Goal: Information Seeking & Learning: Learn about a topic

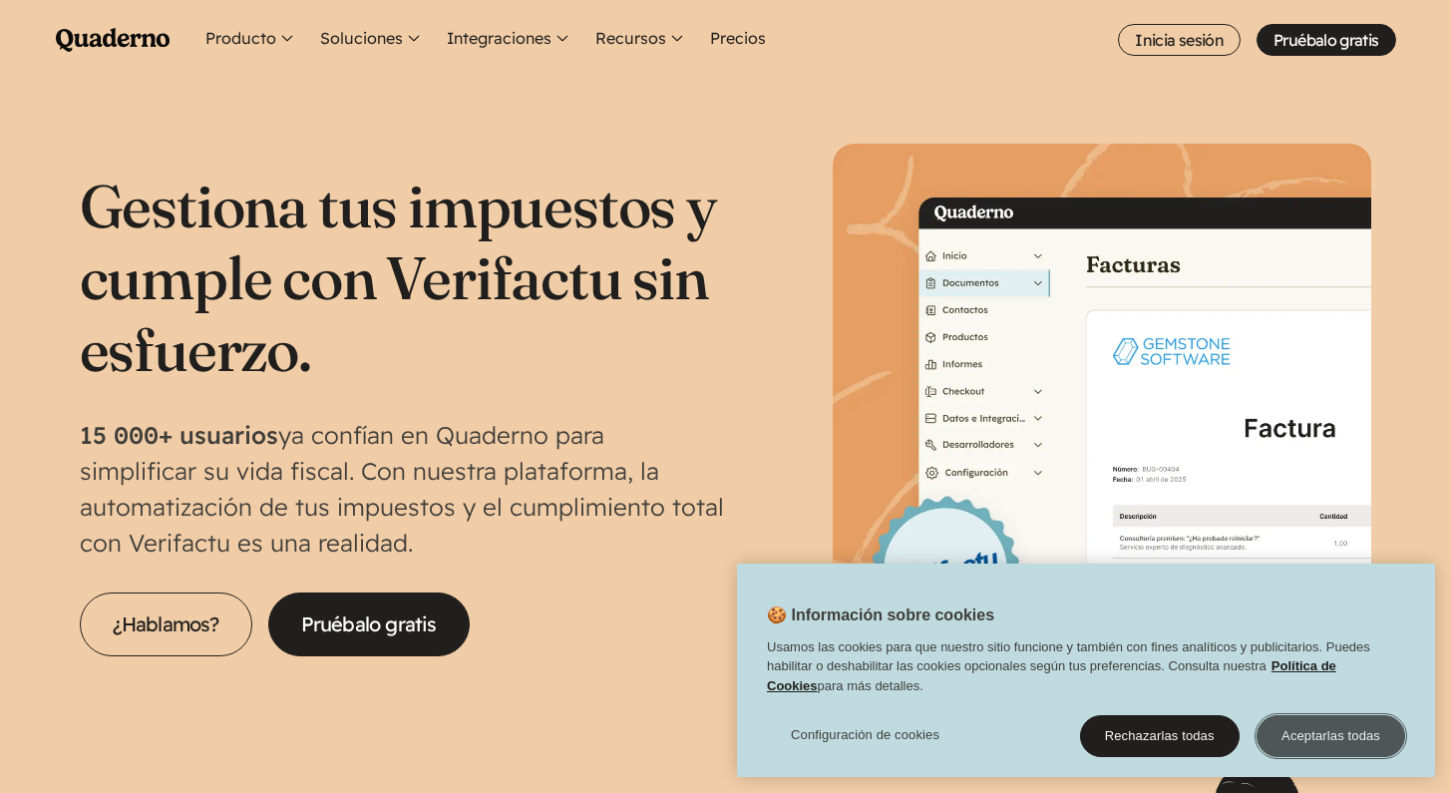
click at [1311, 728] on button "Aceptarlas todas" at bounding box center [1331, 736] width 149 height 42
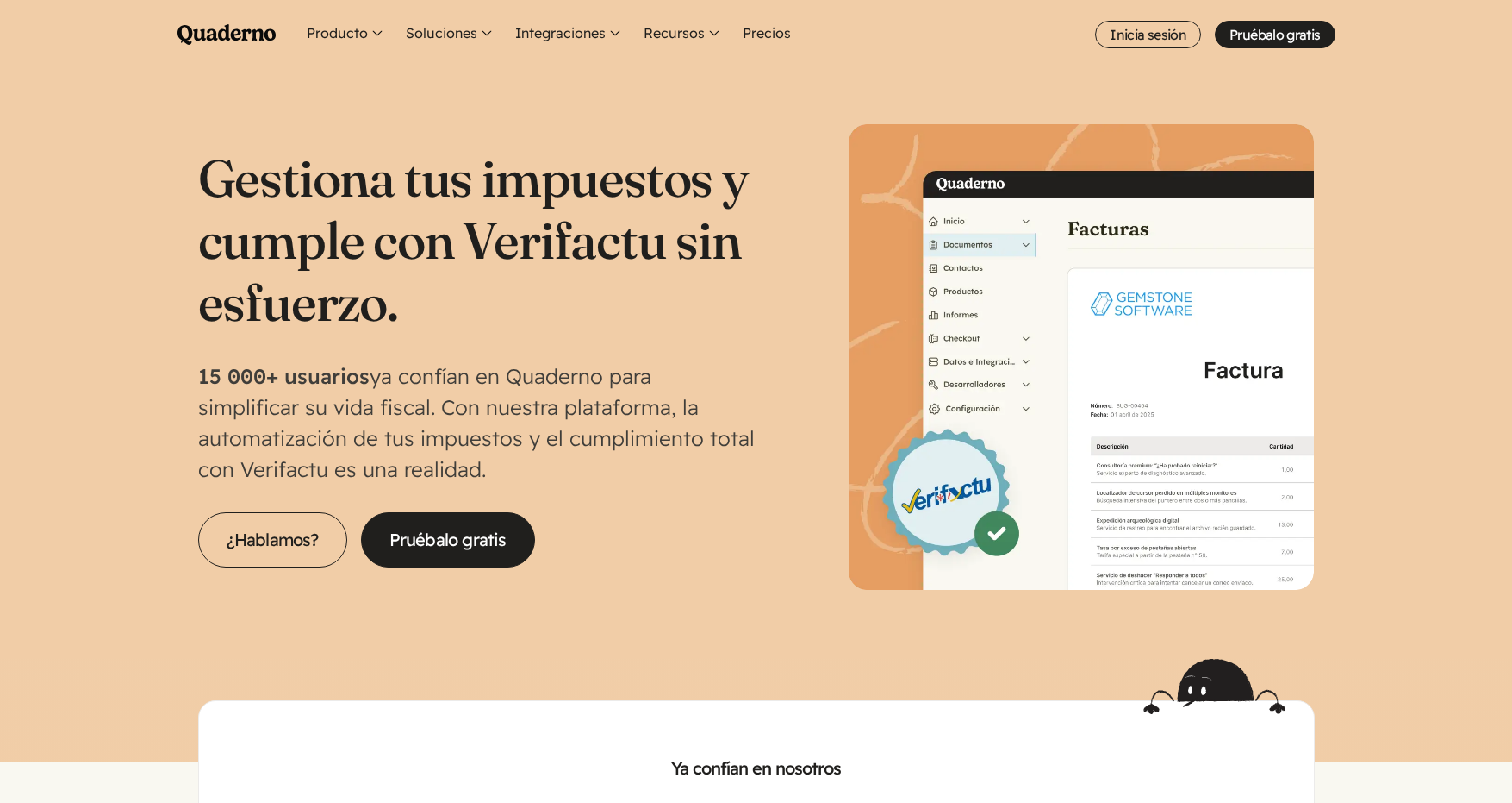
scroll to position [3, 0]
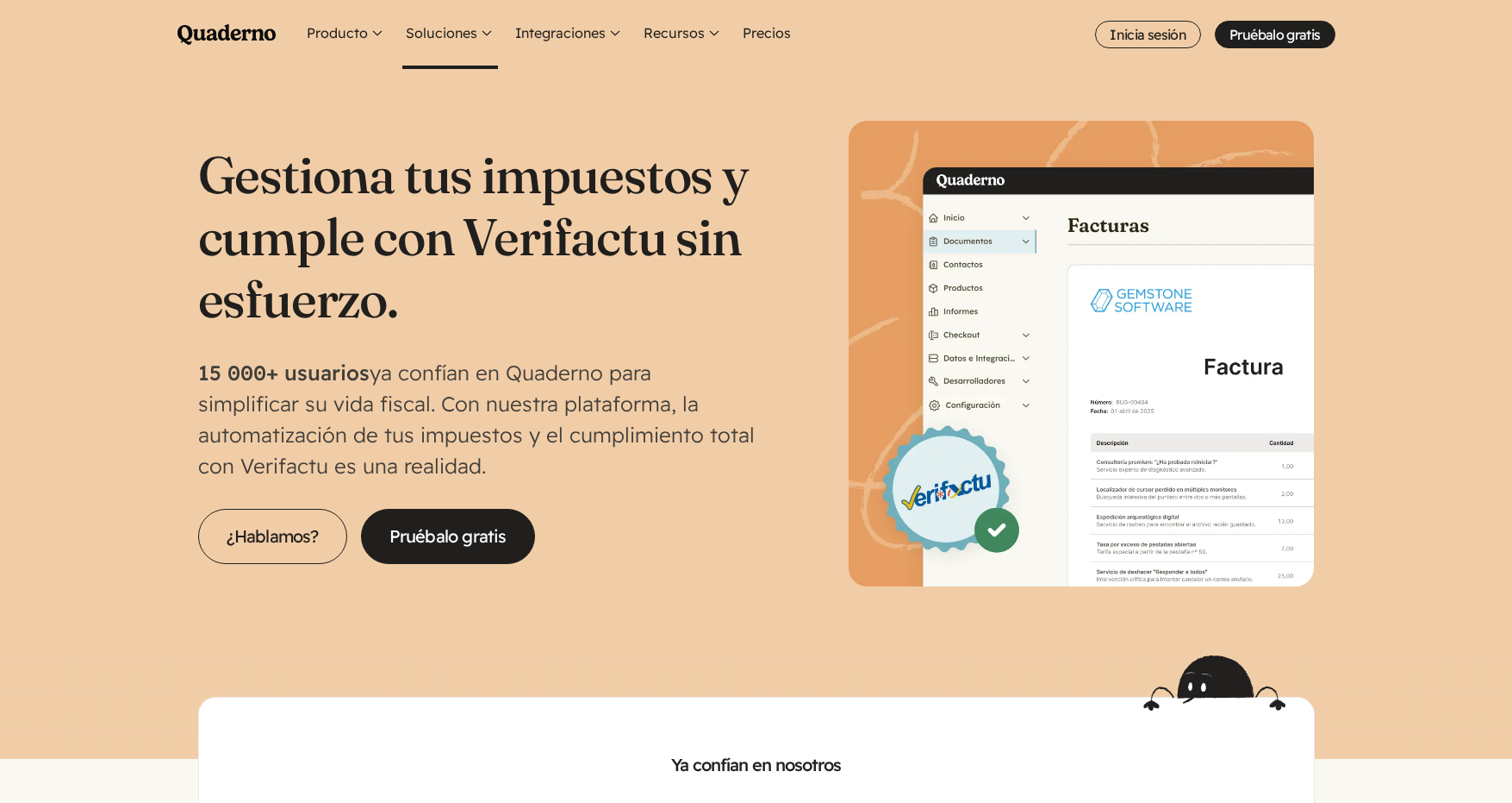
click at [434, 41] on button "Soluciones" at bounding box center [450, 35] width 96 height 69
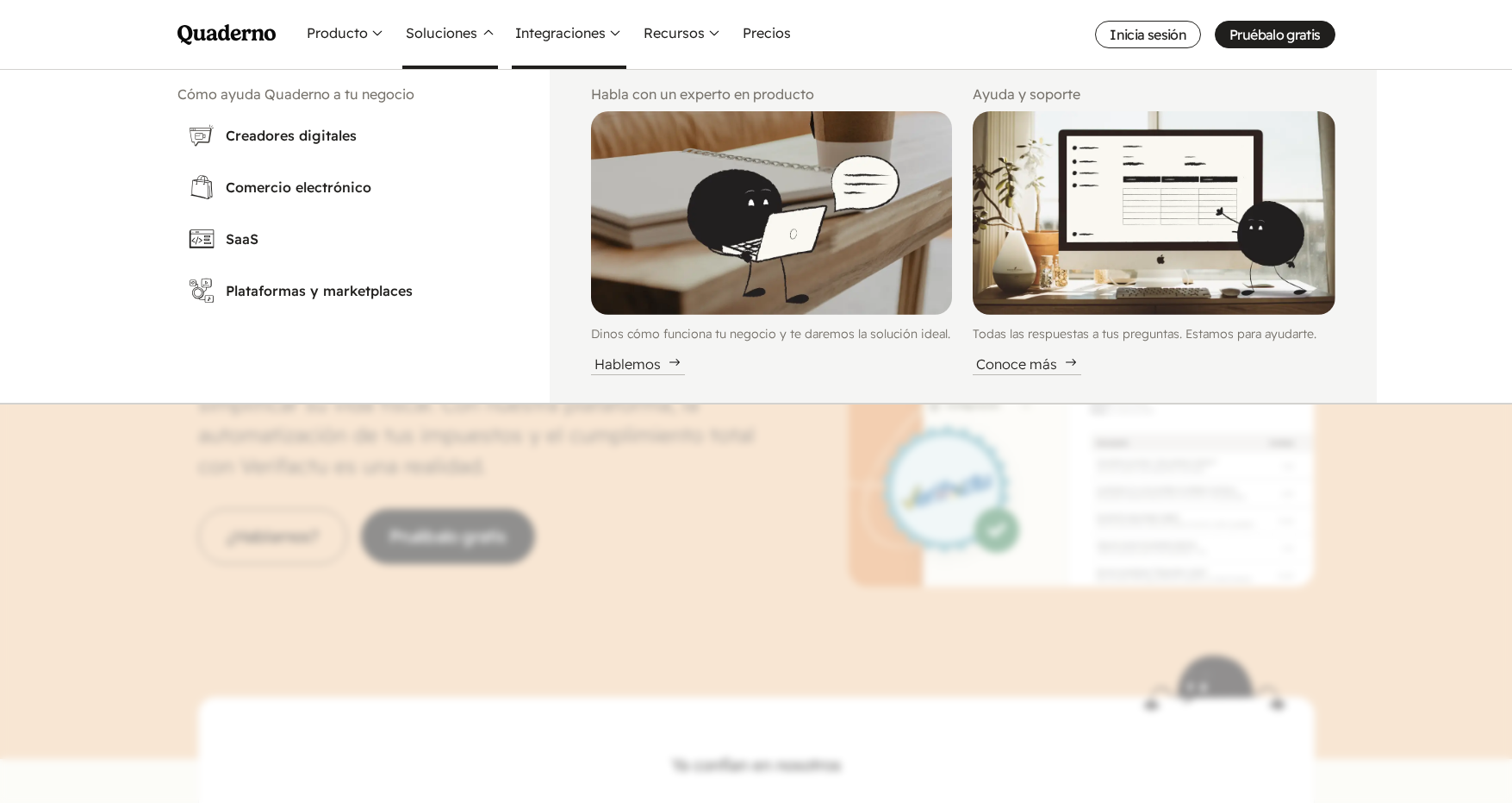
click at [539, 32] on button "Integraciones" at bounding box center [569, 35] width 115 height 69
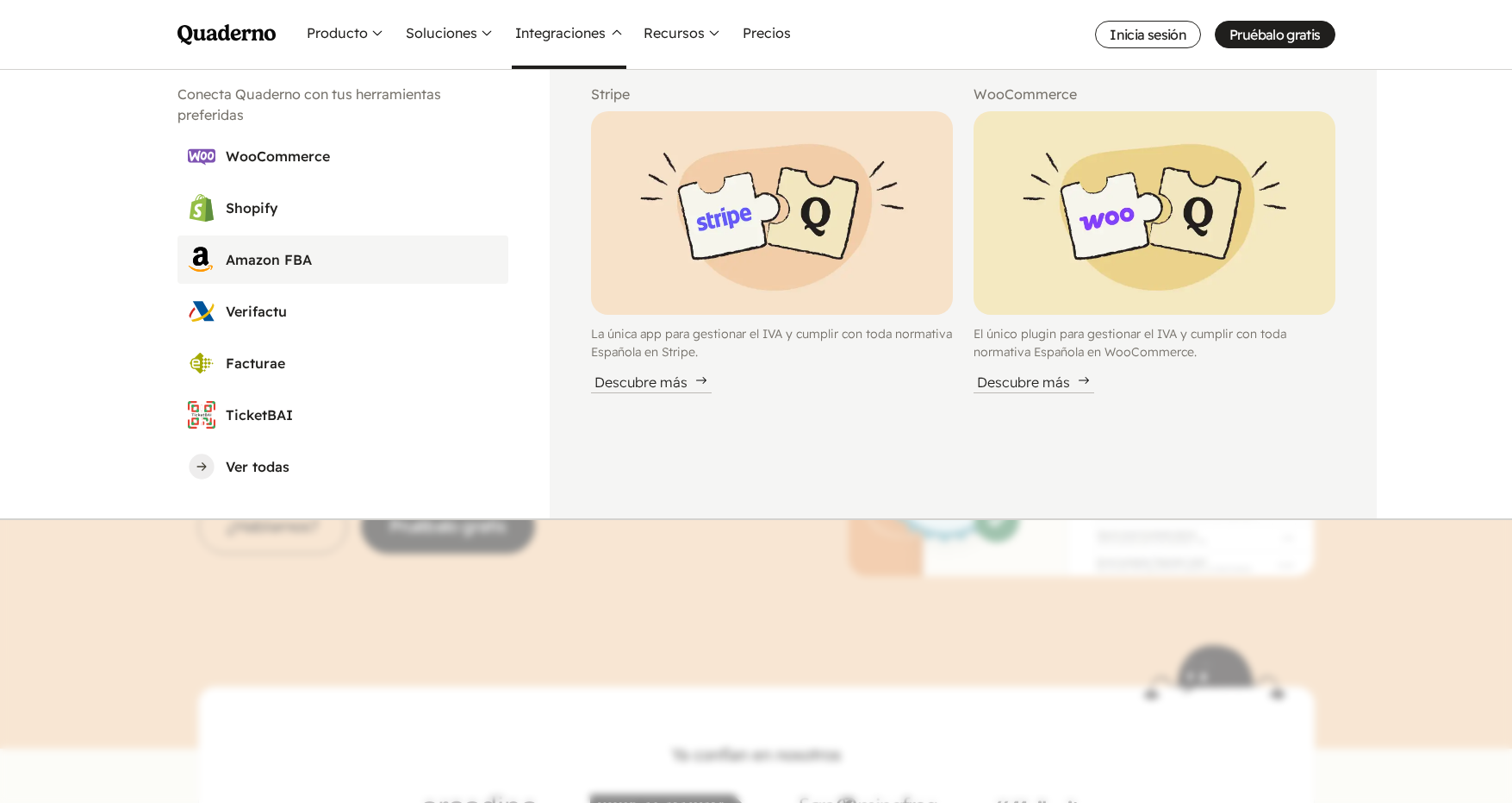
scroll to position [28, 0]
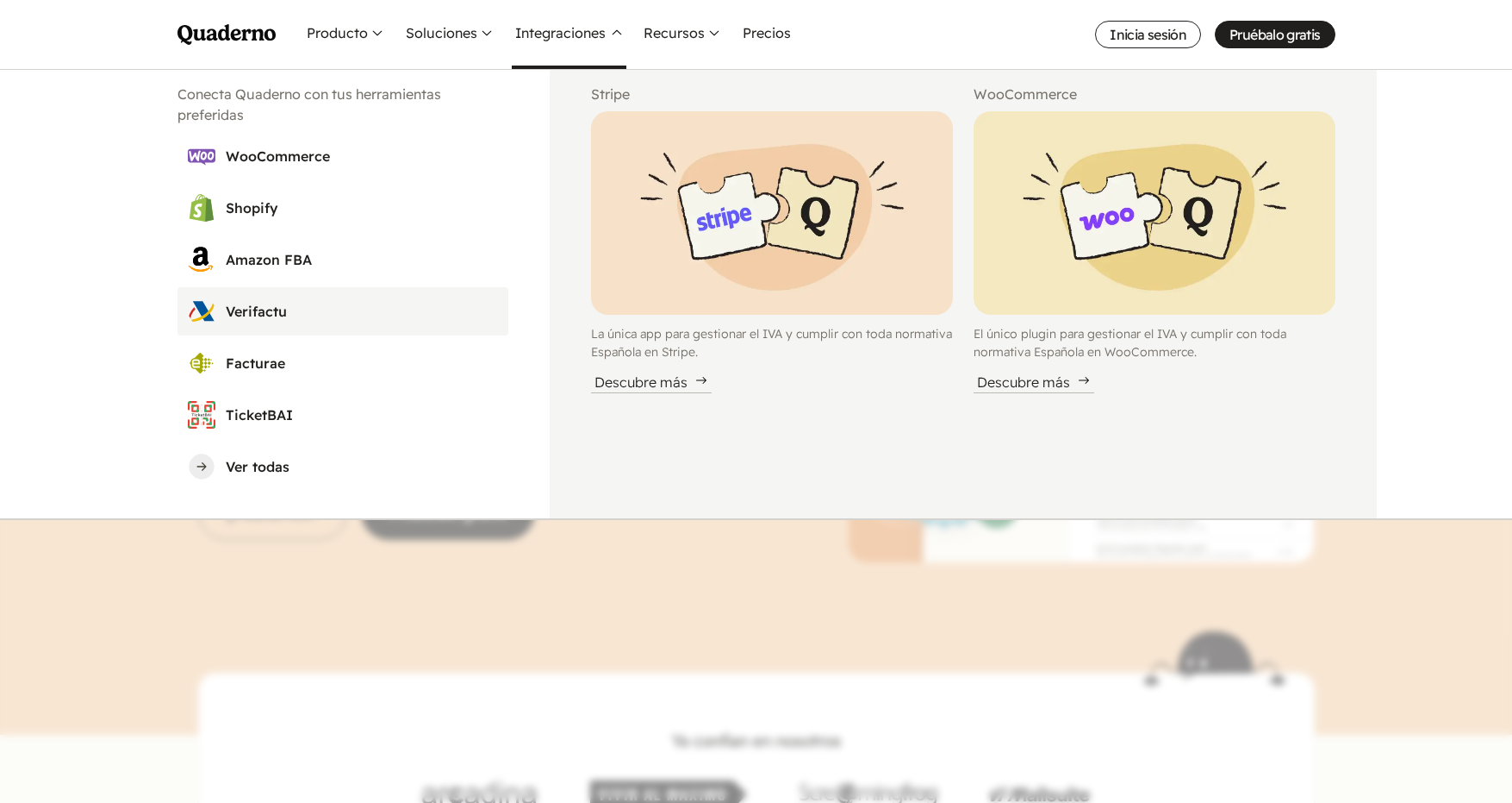
click at [263, 315] on h3 "Verifactu" at bounding box center [361, 311] width 272 height 21
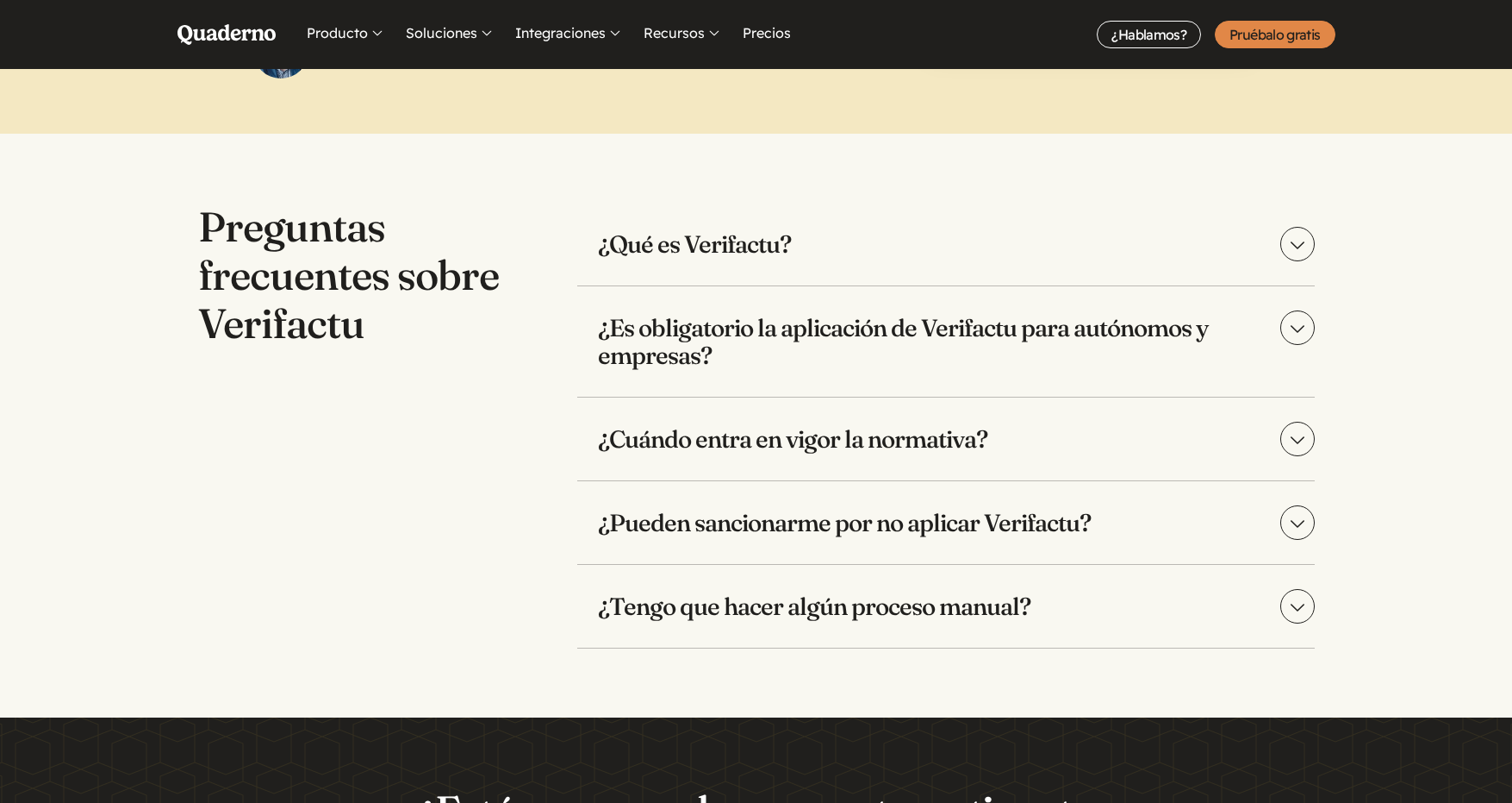
scroll to position [3409, 0]
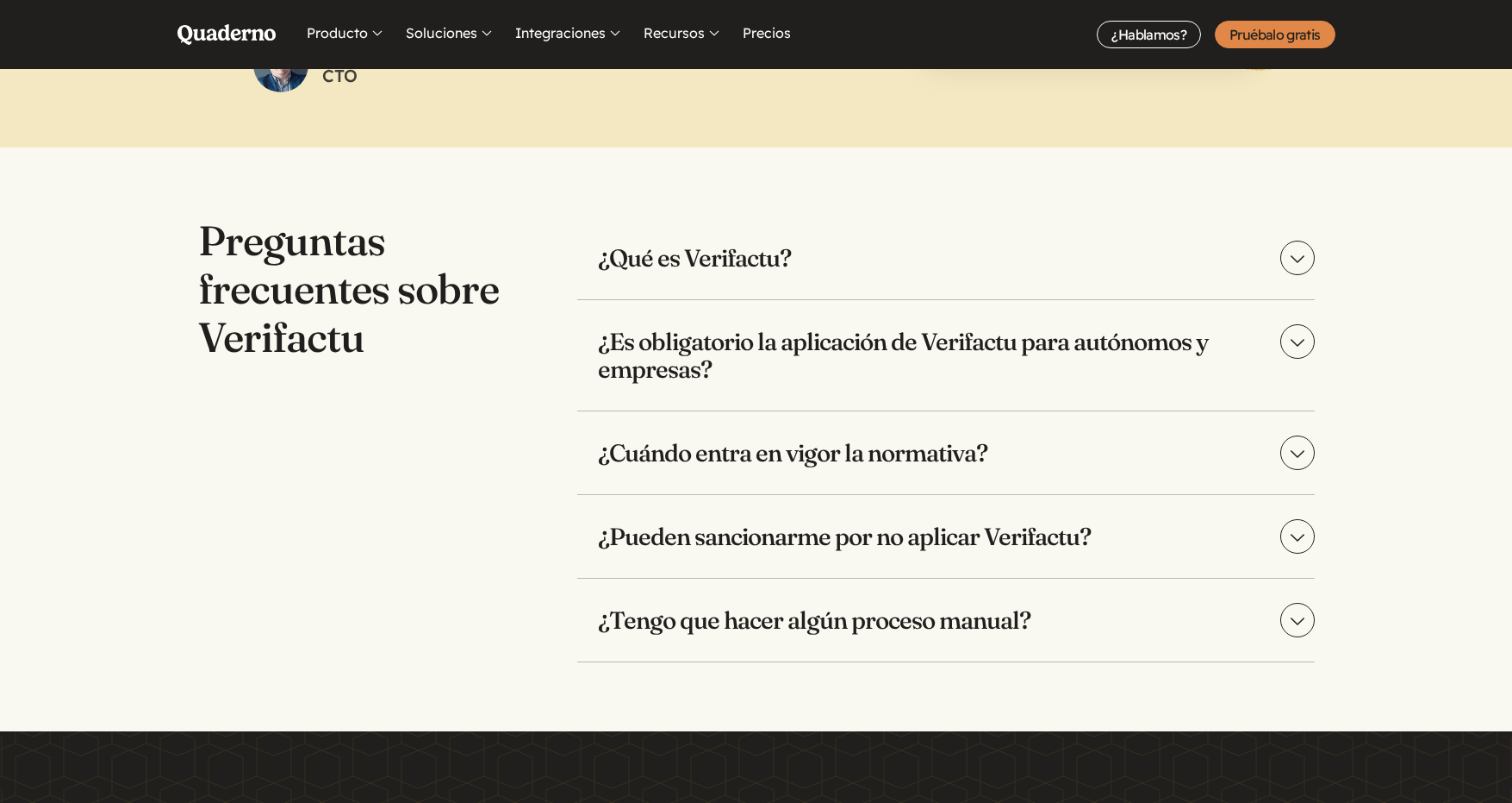
click at [1294, 340] on summary "¿Es obligatorio la aplicación de Verifactu para autónomos y empresas?" at bounding box center [946, 355] width 738 height 111
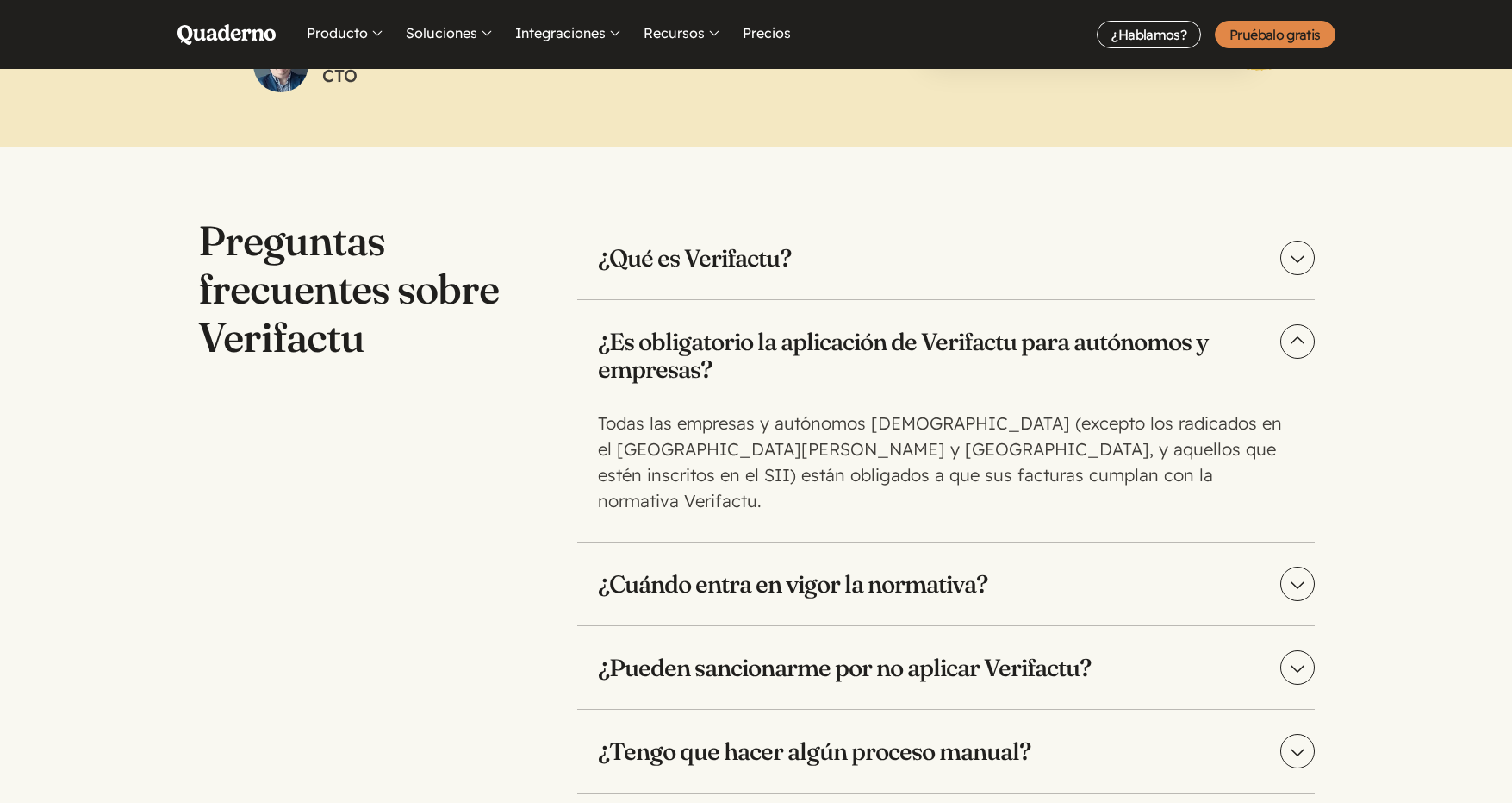
click at [1307, 560] on summary "¿Cuándo entra en vigor la normativa?" at bounding box center [946, 583] width 738 height 83
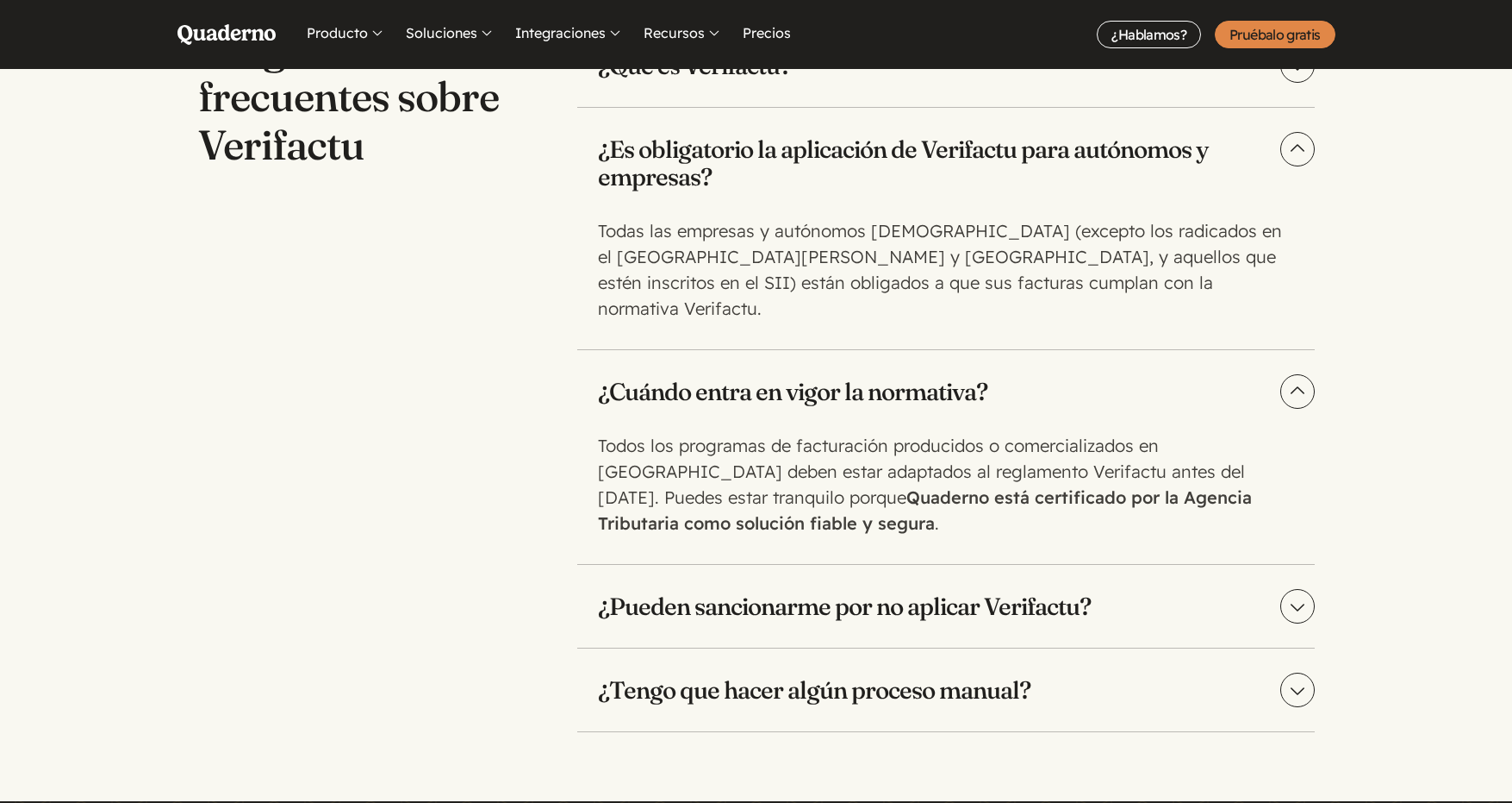
scroll to position [3646, 0]
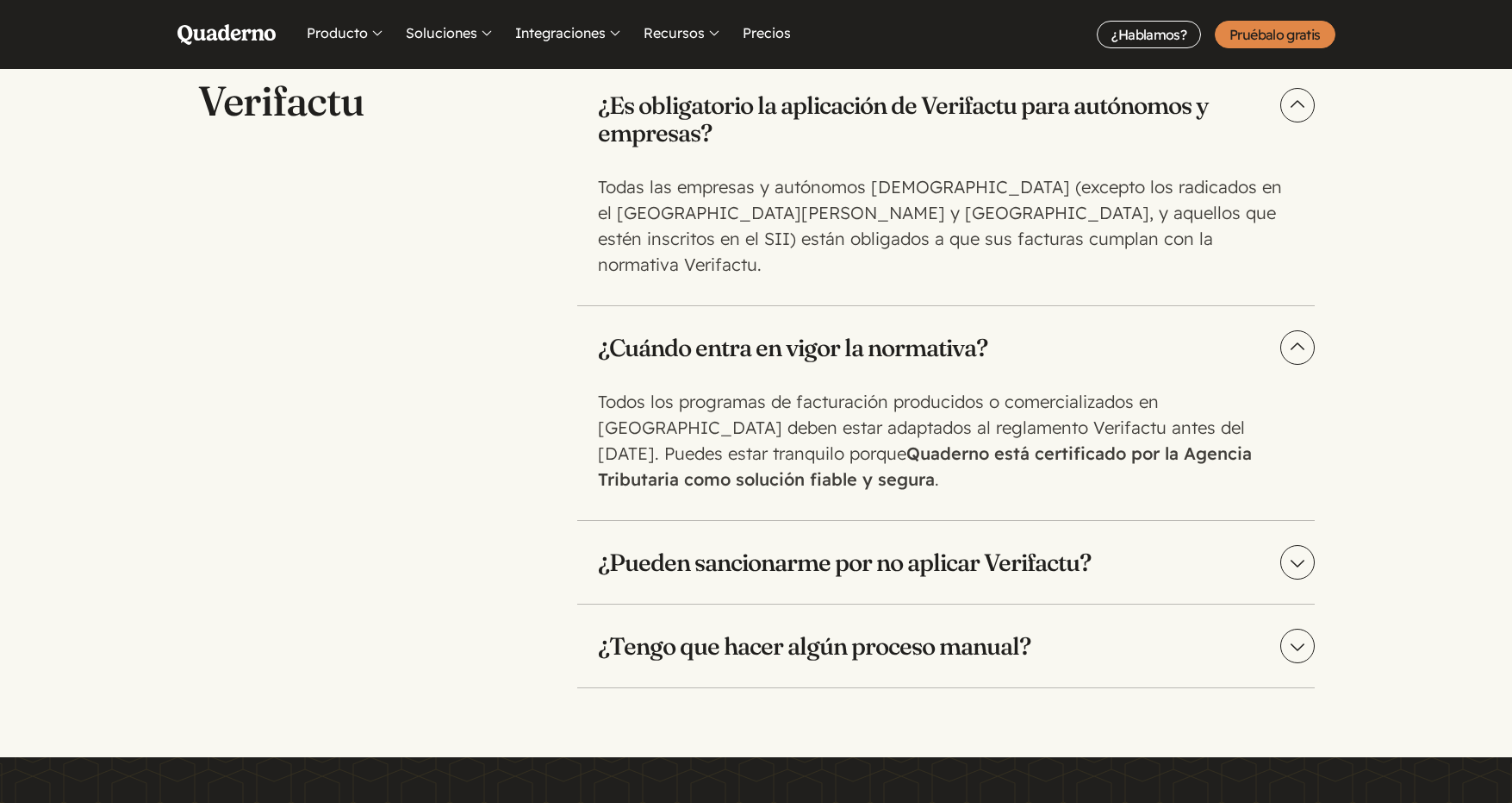
click at [1296, 545] on summary "¿Pueden sancionarme por no aplicar Verifactu?" at bounding box center [946, 562] width 738 height 83
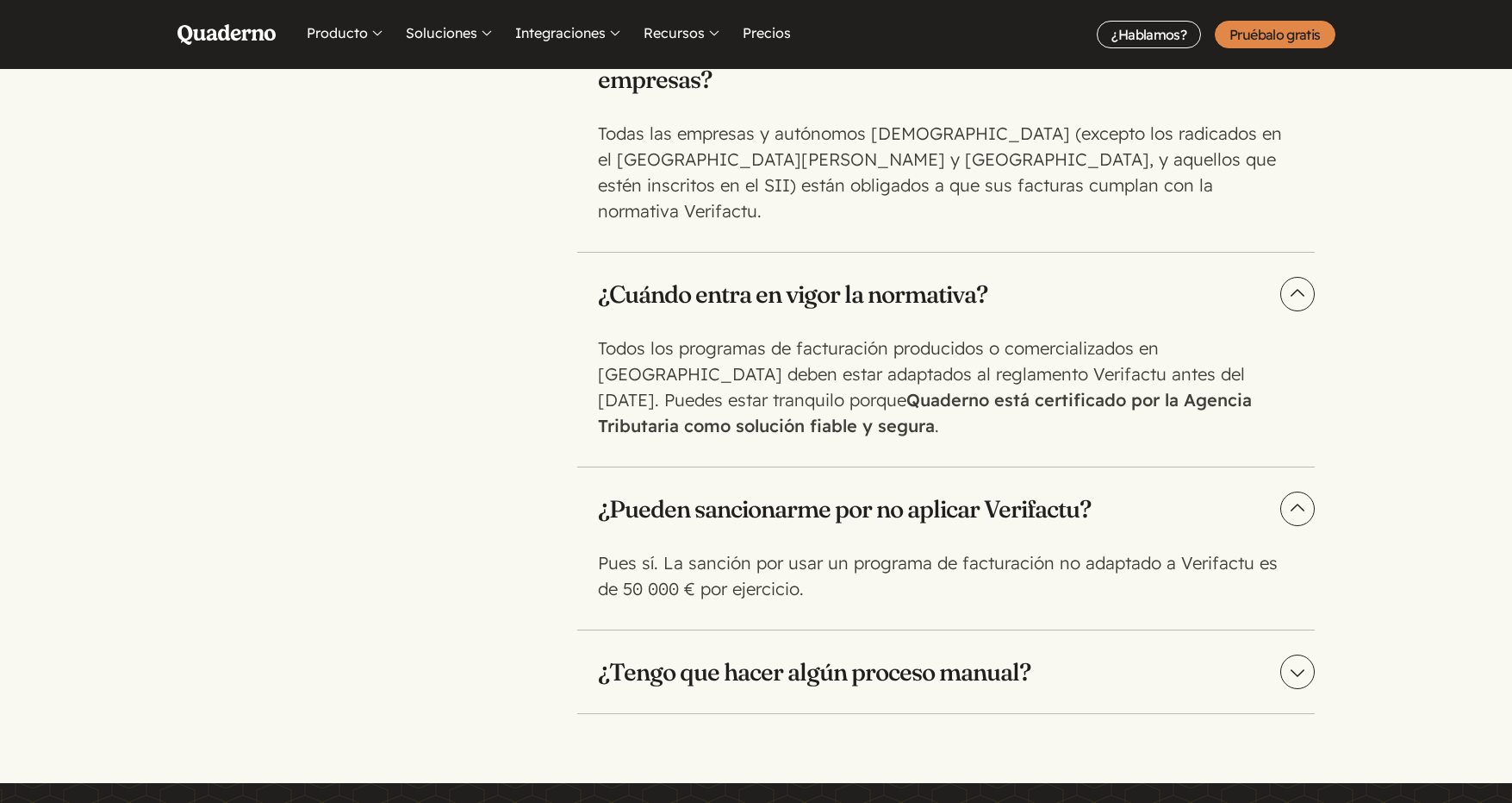
scroll to position [3711, 0]
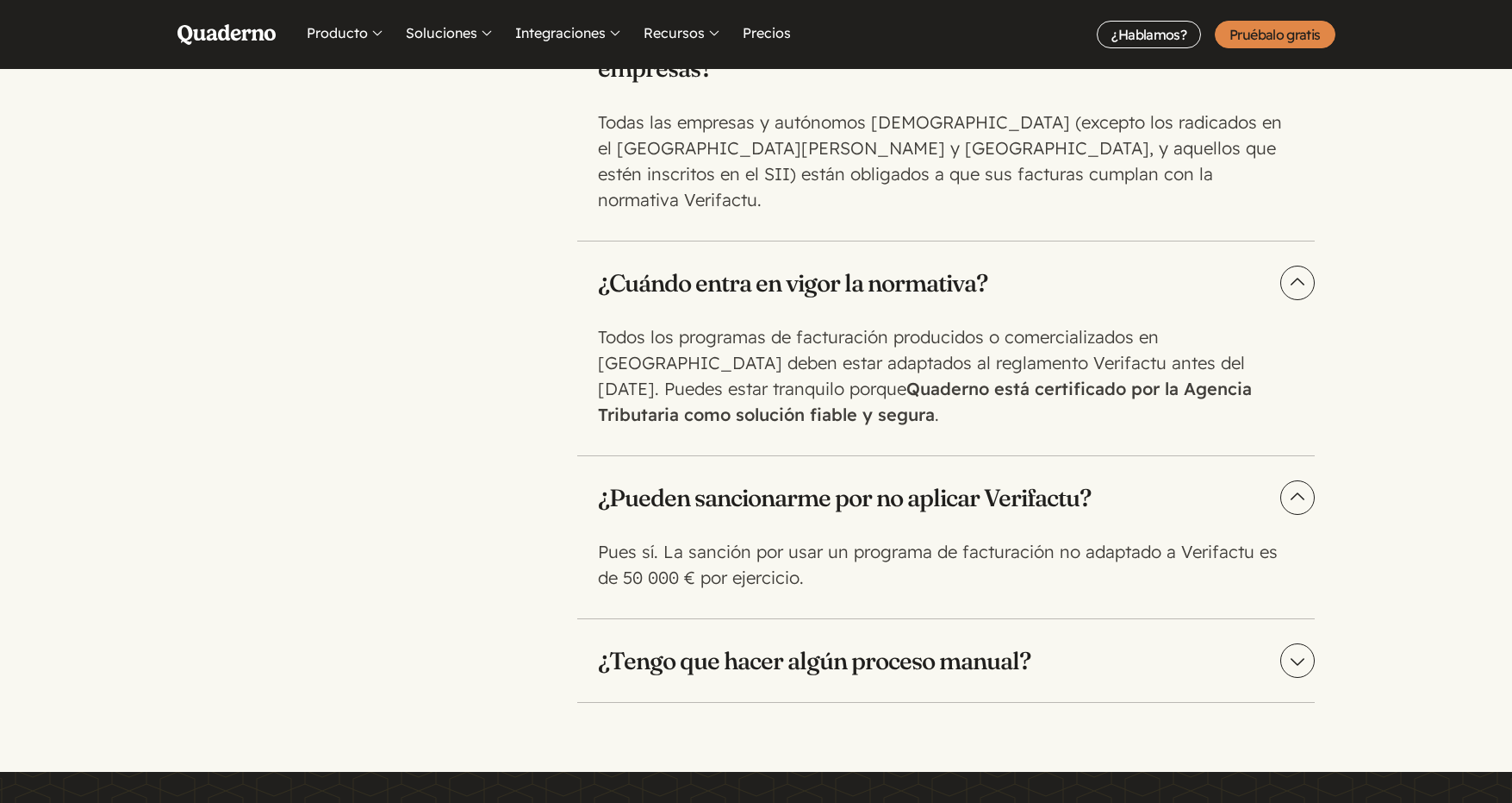
click at [1298, 639] on summary "¿Tengo que hacer algún proceso manual?" at bounding box center [946, 660] width 738 height 83
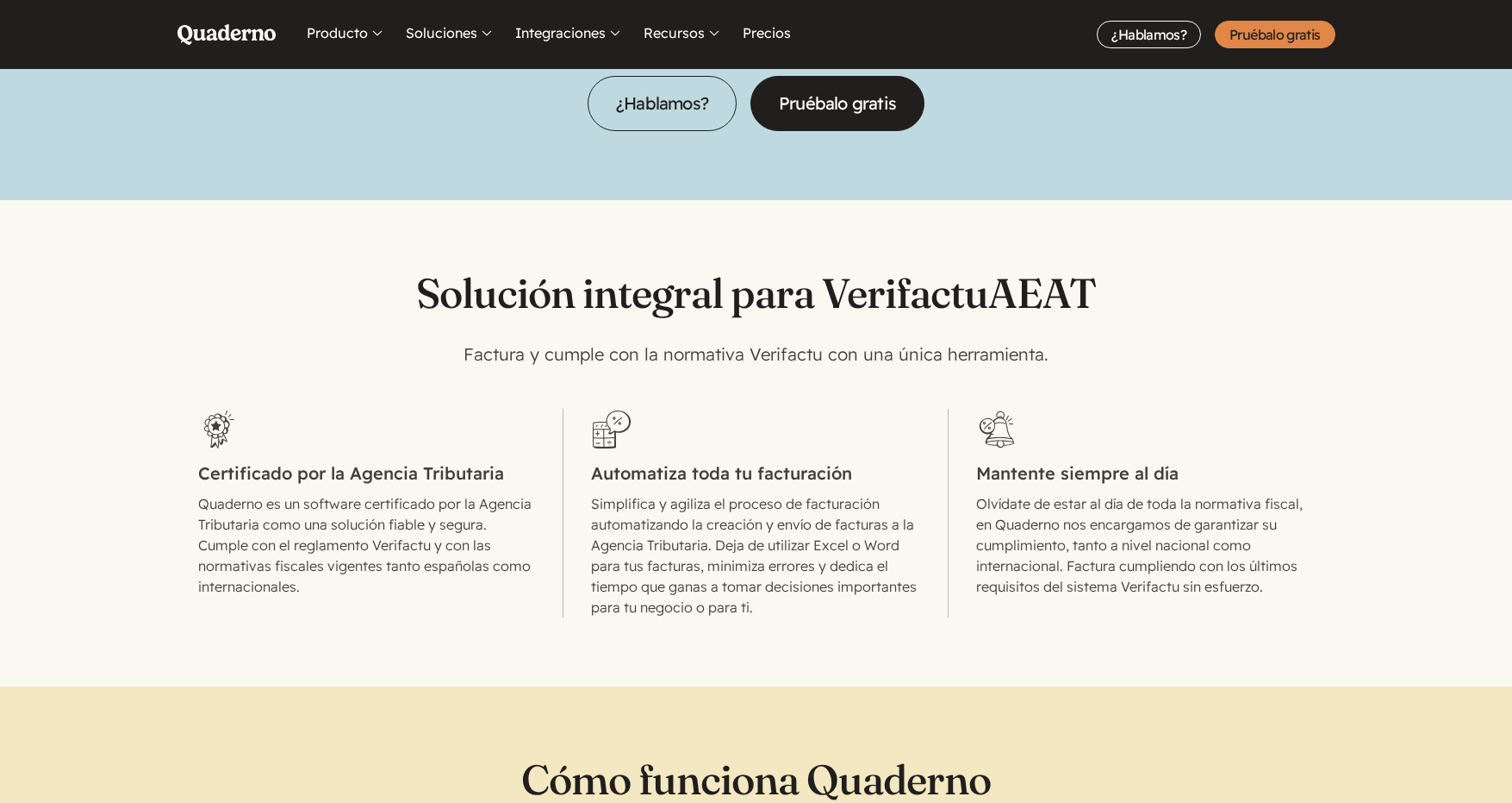
scroll to position [341, 0]
click at [891, 81] on link "Pruébalo gratis" at bounding box center [837, 105] width 174 height 55
click at [861, 117] on link "Pruébalo gratis" at bounding box center [837, 105] width 174 height 55
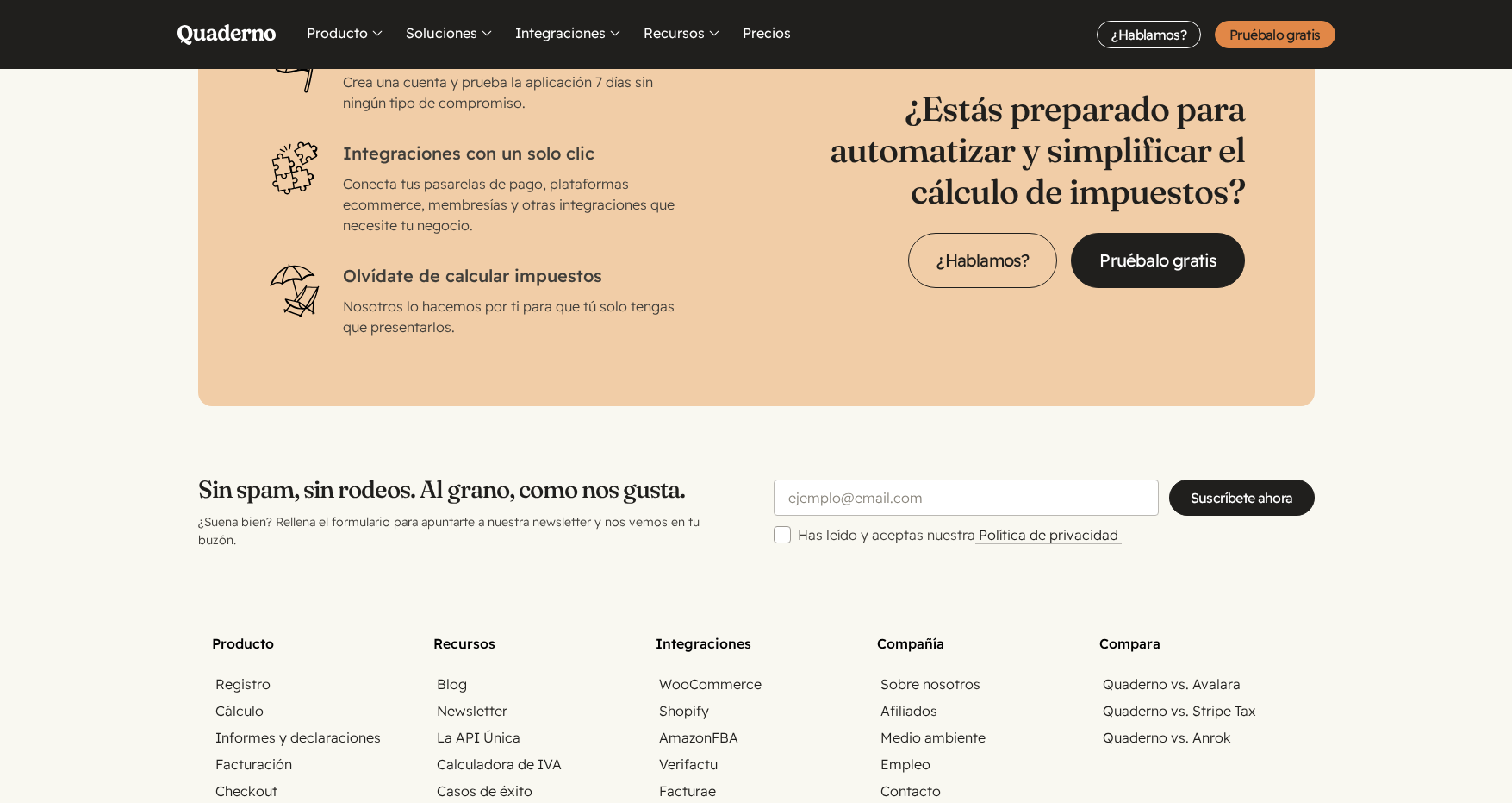
scroll to position [5379, 0]
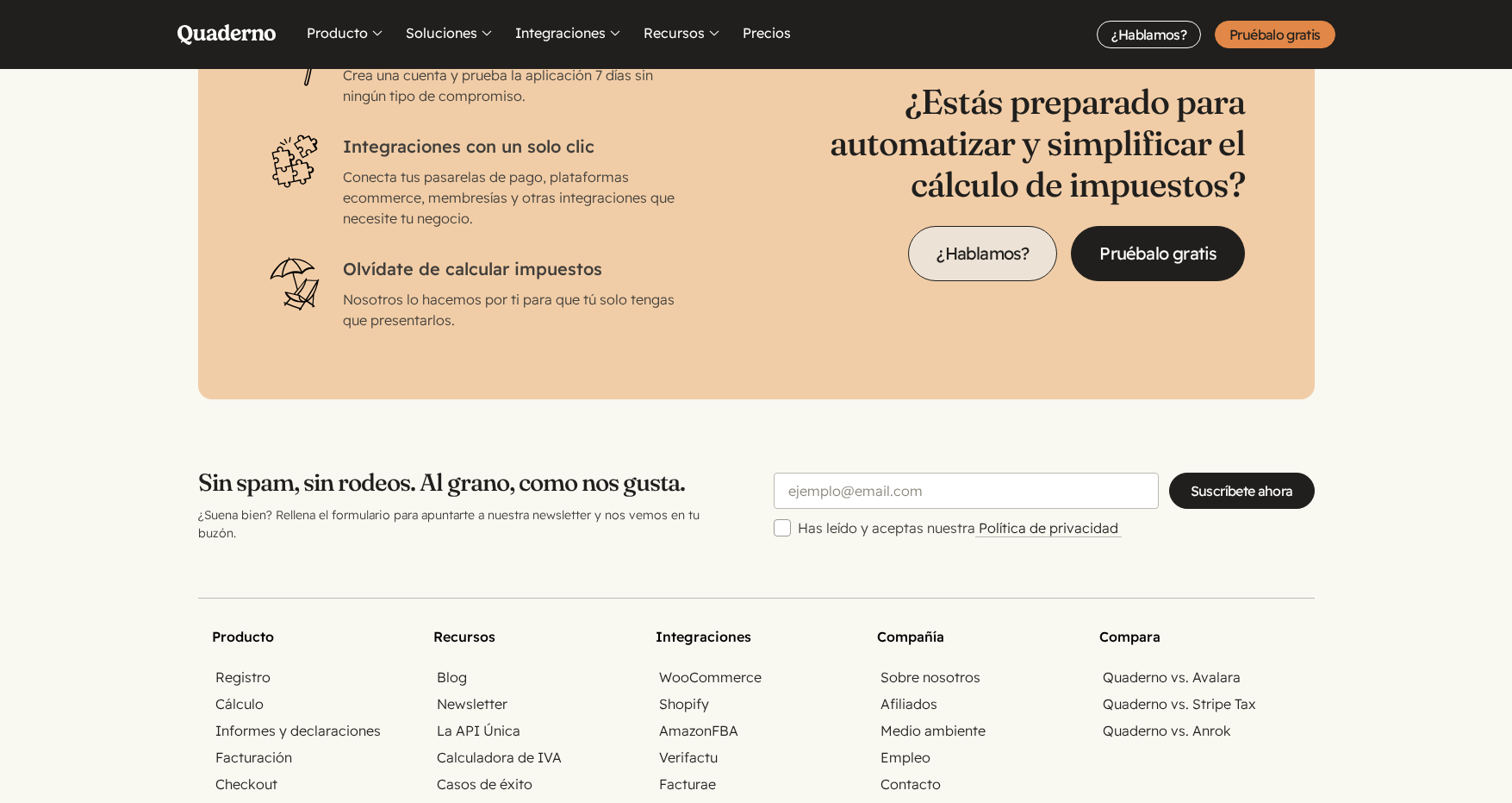
click at [1013, 226] on link "¿Hablamos?" at bounding box center [982, 253] width 149 height 55
